Goal: Transaction & Acquisition: Download file/media

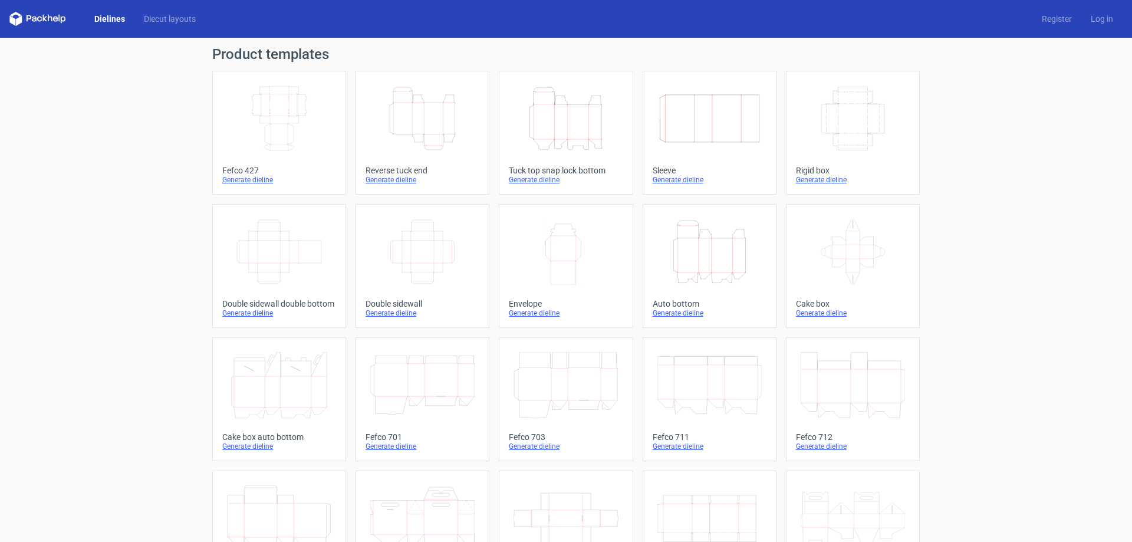
click at [561, 137] on icon "Height Depth Width" at bounding box center [565, 118] width 104 height 66
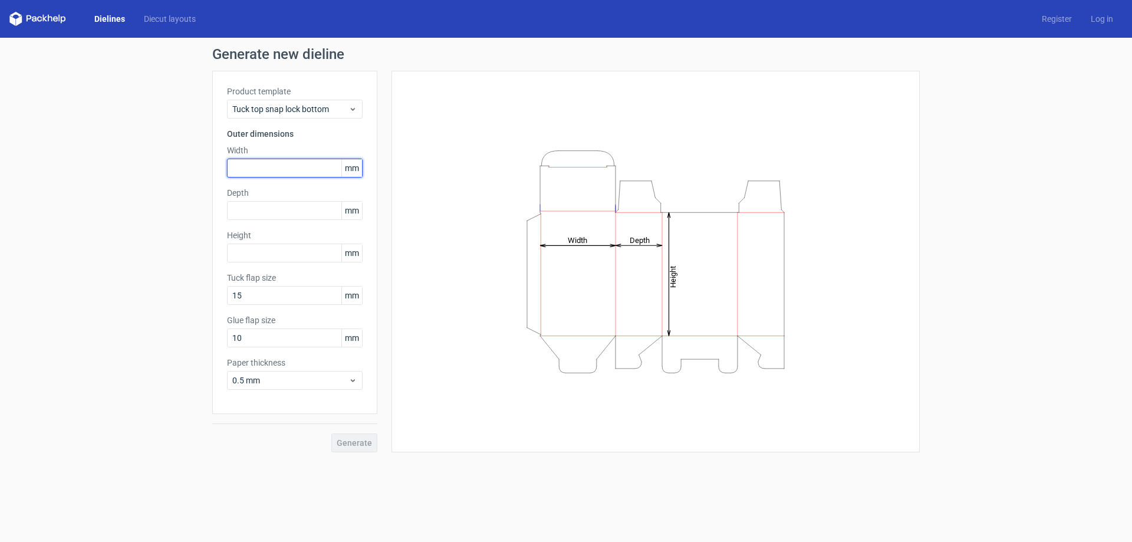
click at [285, 168] on input "text" at bounding box center [295, 168] width 136 height 19
click at [268, 170] on input "text" at bounding box center [295, 168] width 136 height 19
type input "87"
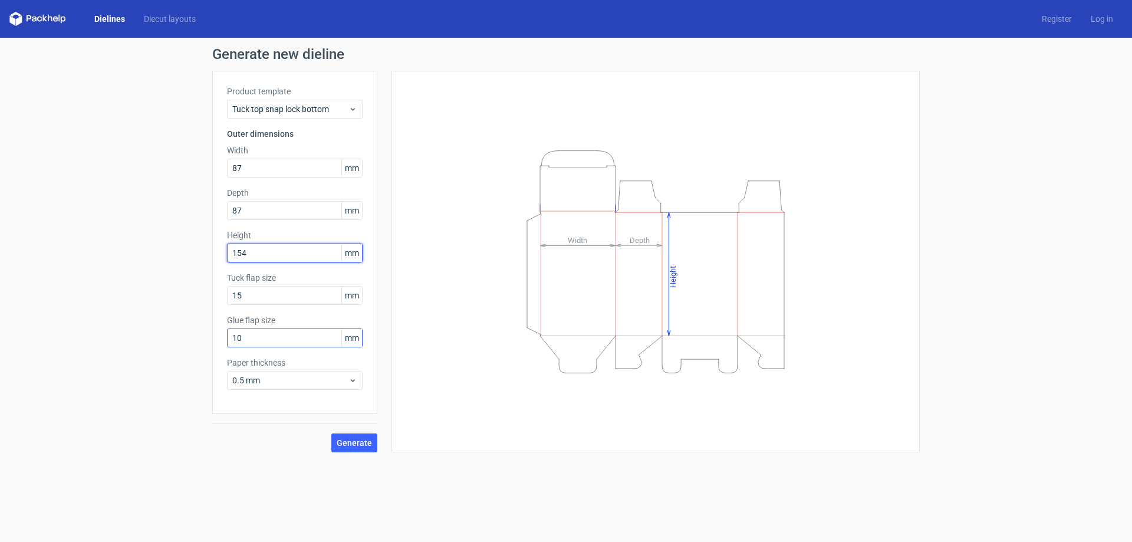
type input "154"
drag, startPoint x: 267, startPoint y: 338, endPoint x: 160, endPoint y: 330, distance: 107.6
click at [174, 330] on div "Generate new dieline Product template Tuck top snap lock bottom Outer dimension…" at bounding box center [566, 250] width 1132 height 424
type input "15"
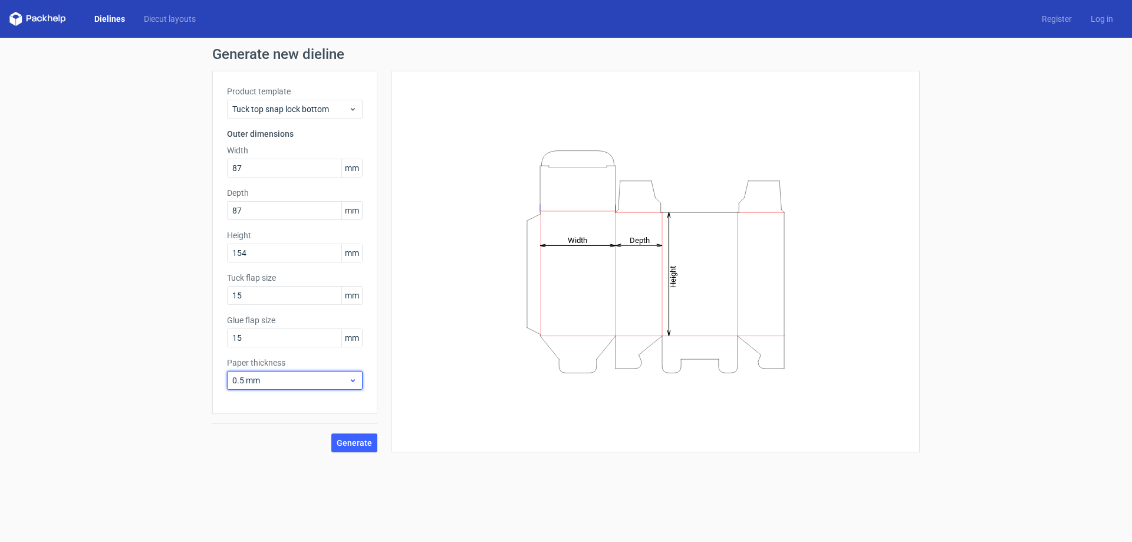
click at [301, 380] on span "0.5 mm" at bounding box center [290, 380] width 116 height 12
click at [260, 406] on div "0.4 mm" at bounding box center [295, 406] width 126 height 19
click at [257, 430] on div "Generate" at bounding box center [294, 433] width 165 height 38
click at [352, 447] on button "Generate" at bounding box center [354, 442] width 46 height 19
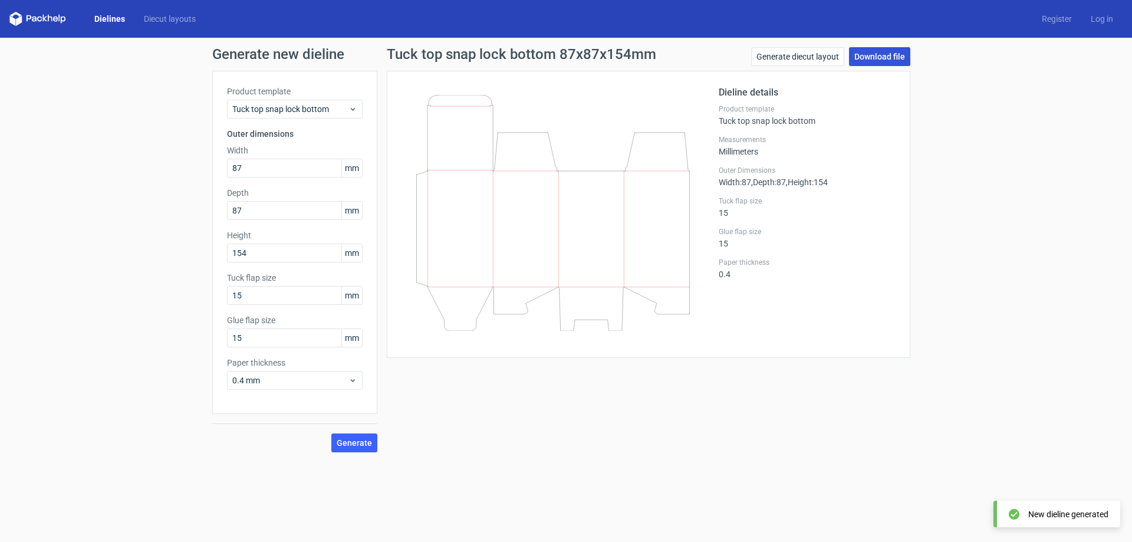
click at [882, 54] on link "Download file" at bounding box center [879, 56] width 61 height 19
